Goal: Use online tool/utility: Use online tool/utility

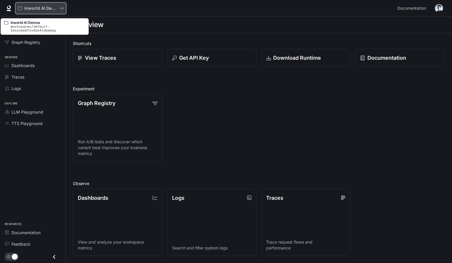
click at [42, 10] on p "Inworld AI Demos" at bounding box center [40, 8] width 33 height 5
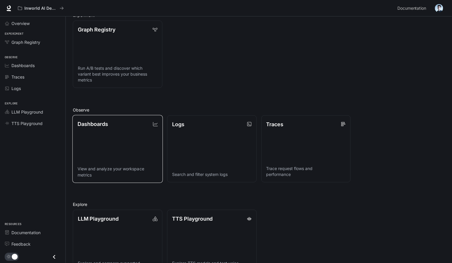
scroll to position [94, 0]
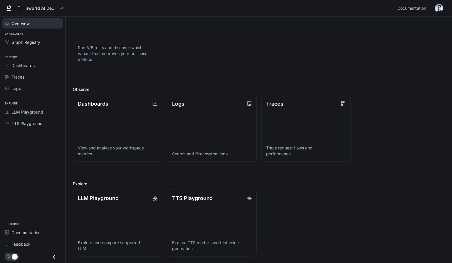
click at [16, 21] on span "Overview" at bounding box center [20, 23] width 18 height 6
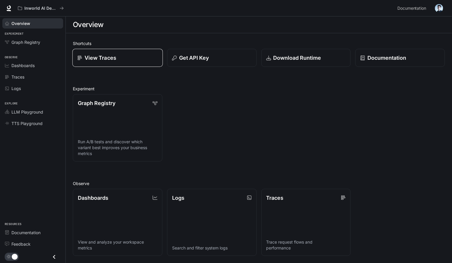
click at [101, 55] on p "View Traces" at bounding box center [101, 58] width 32 height 8
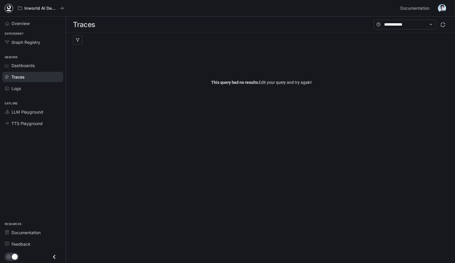
click at [8, 9] on icon at bounding box center [9, 8] width 6 height 6
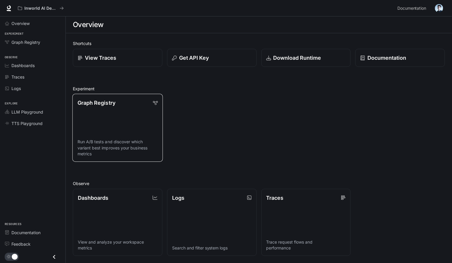
click at [104, 119] on link "Graph Registry Run A/B tests and discover which variant best improves your busi…" at bounding box center [117, 128] width 91 height 68
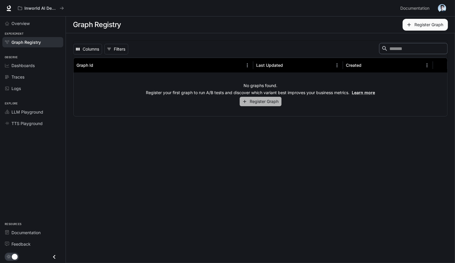
click at [245, 103] on icon "button" at bounding box center [244, 101] width 5 height 5
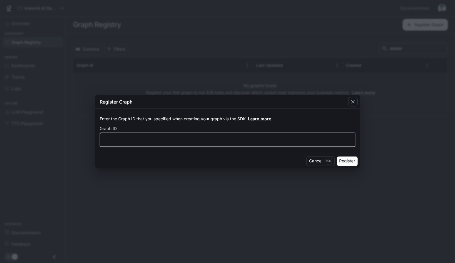
click at [326, 142] on input "text" at bounding box center [227, 139] width 255 height 6
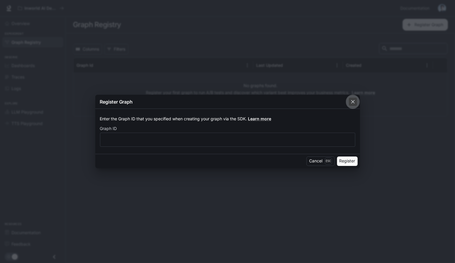
click at [351, 100] on icon "button" at bounding box center [353, 102] width 6 height 6
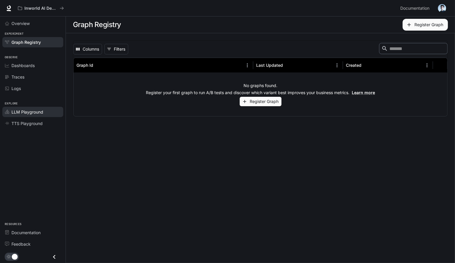
click at [24, 113] on span "LLM Playground" at bounding box center [27, 112] width 32 height 6
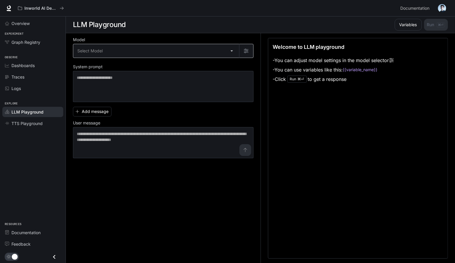
click at [95, 51] on body "Skip to main content Inworld AI Demos Documentation Documentation Portal Overvi…" at bounding box center [227, 131] width 455 height 263
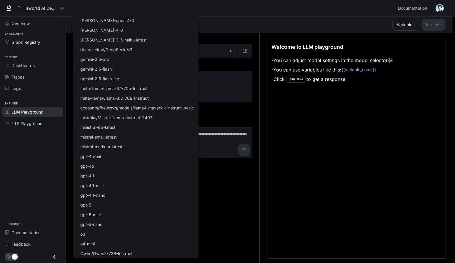
click at [233, 29] on div at bounding box center [227, 131] width 455 height 263
